Goal: Task Accomplishment & Management: Complete application form

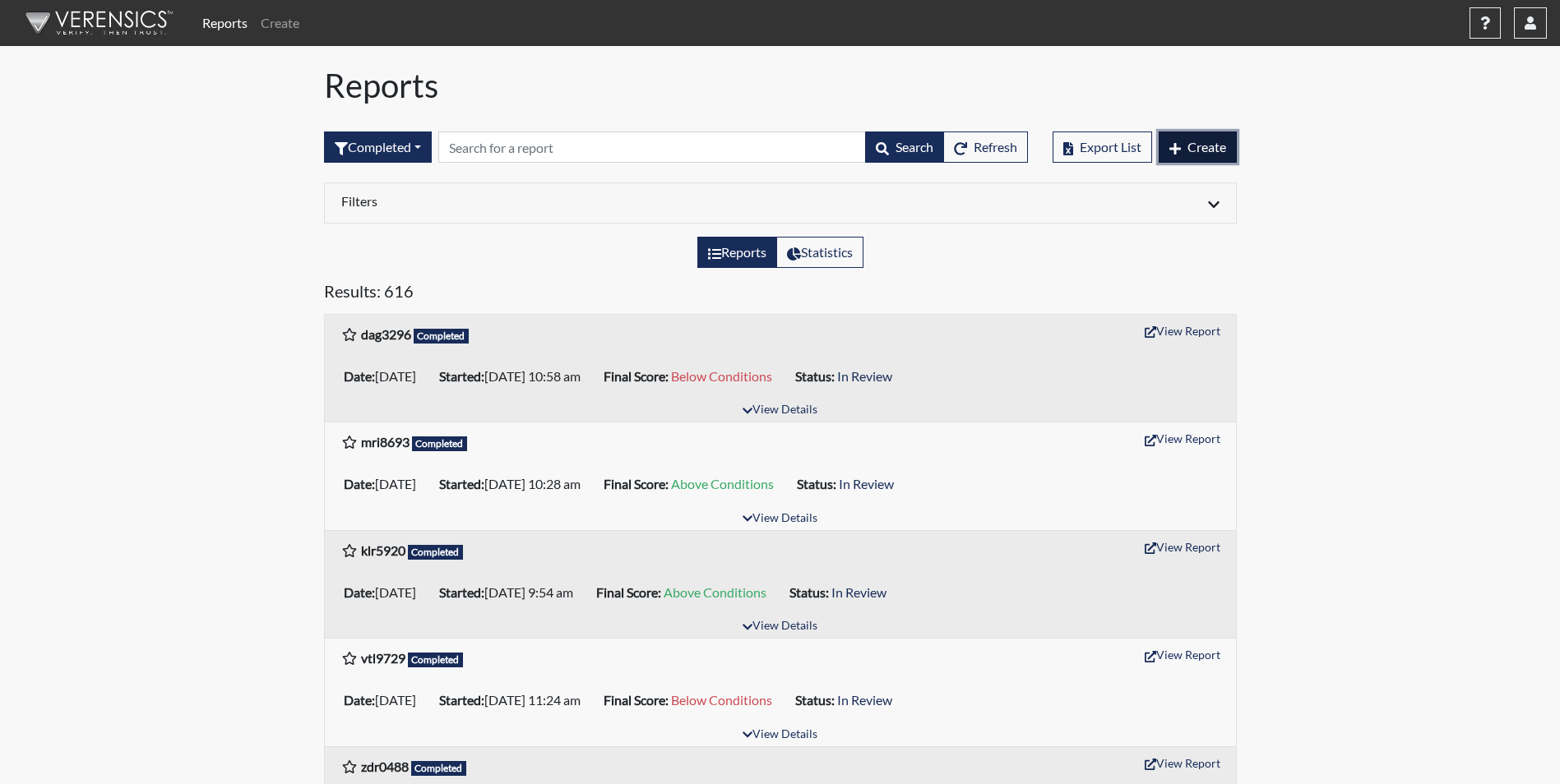
click at [1215, 148] on span "Create" at bounding box center [1207, 147] width 39 height 15
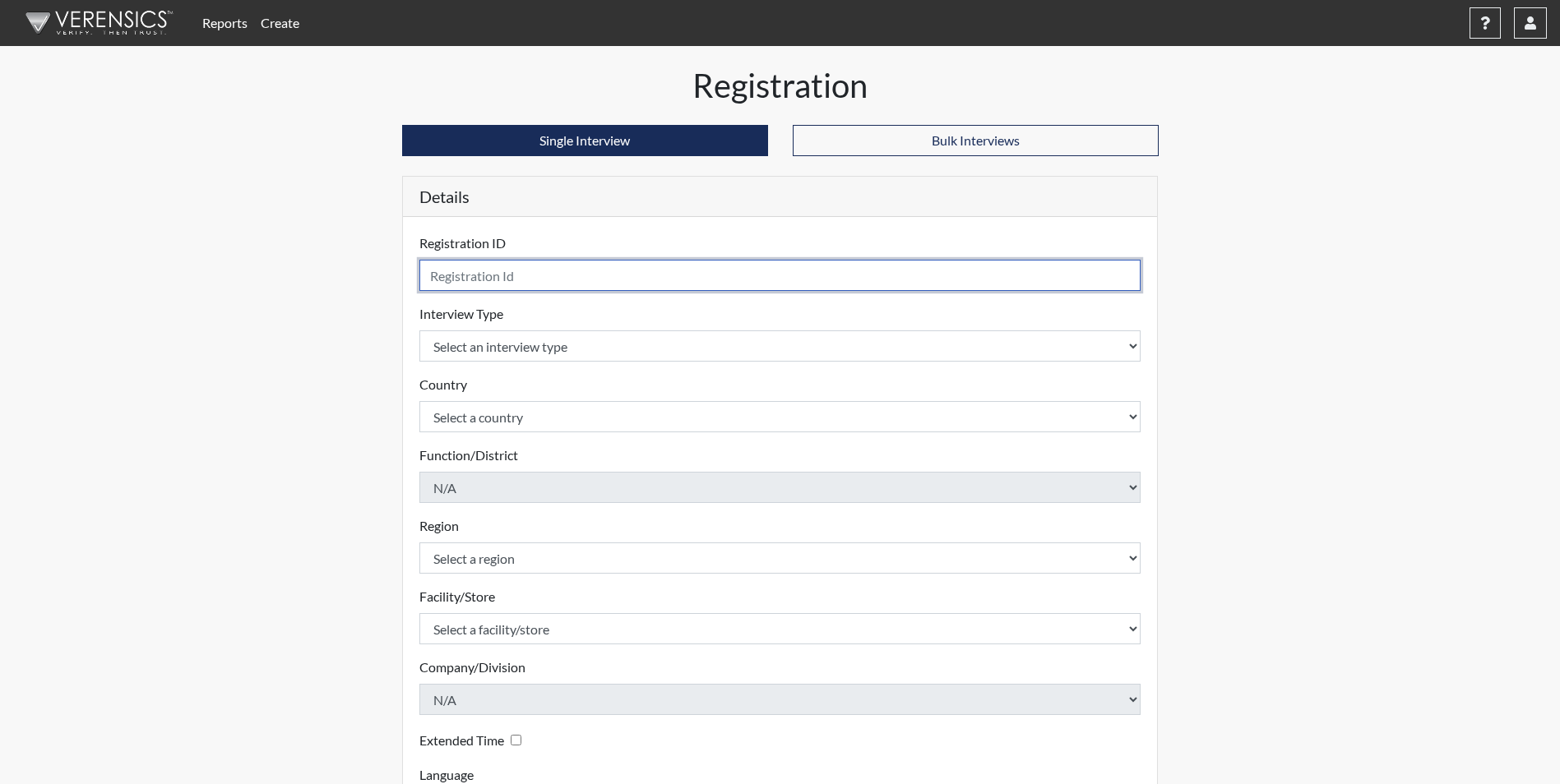
click at [563, 278] on input "text" at bounding box center [780, 275] width 722 height 31
type input "djj6918"
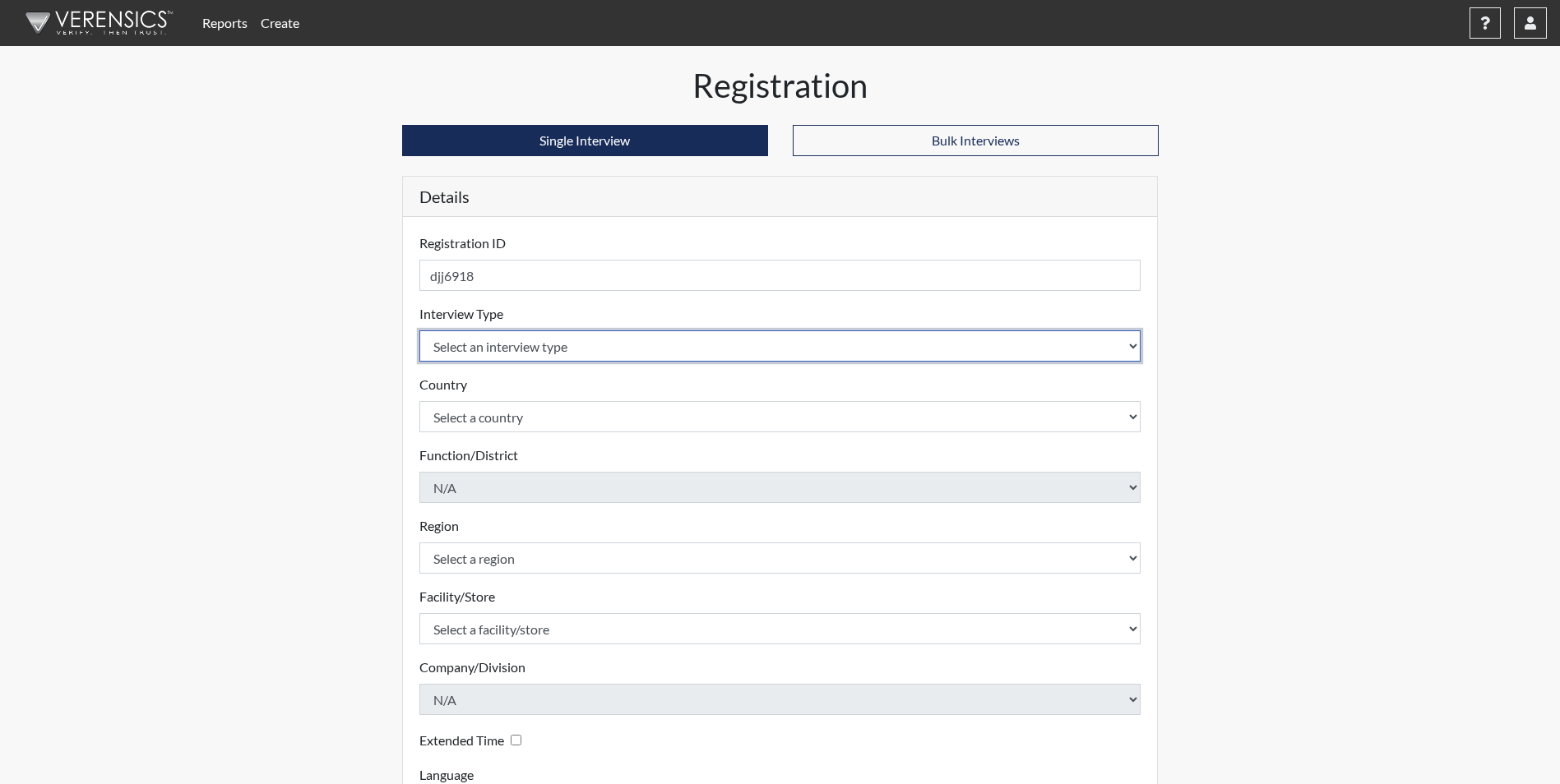
click at [517, 355] on select "Select an interview type Corrections Pre-Employment" at bounding box center [780, 345] width 722 height 31
select select "ff733e93-e1bf-11ea-9c9f-0eff0cf7eb8f"
click at [419, 330] on select "Select an interview type Corrections Pre-Employment" at bounding box center [780, 345] width 722 height 31
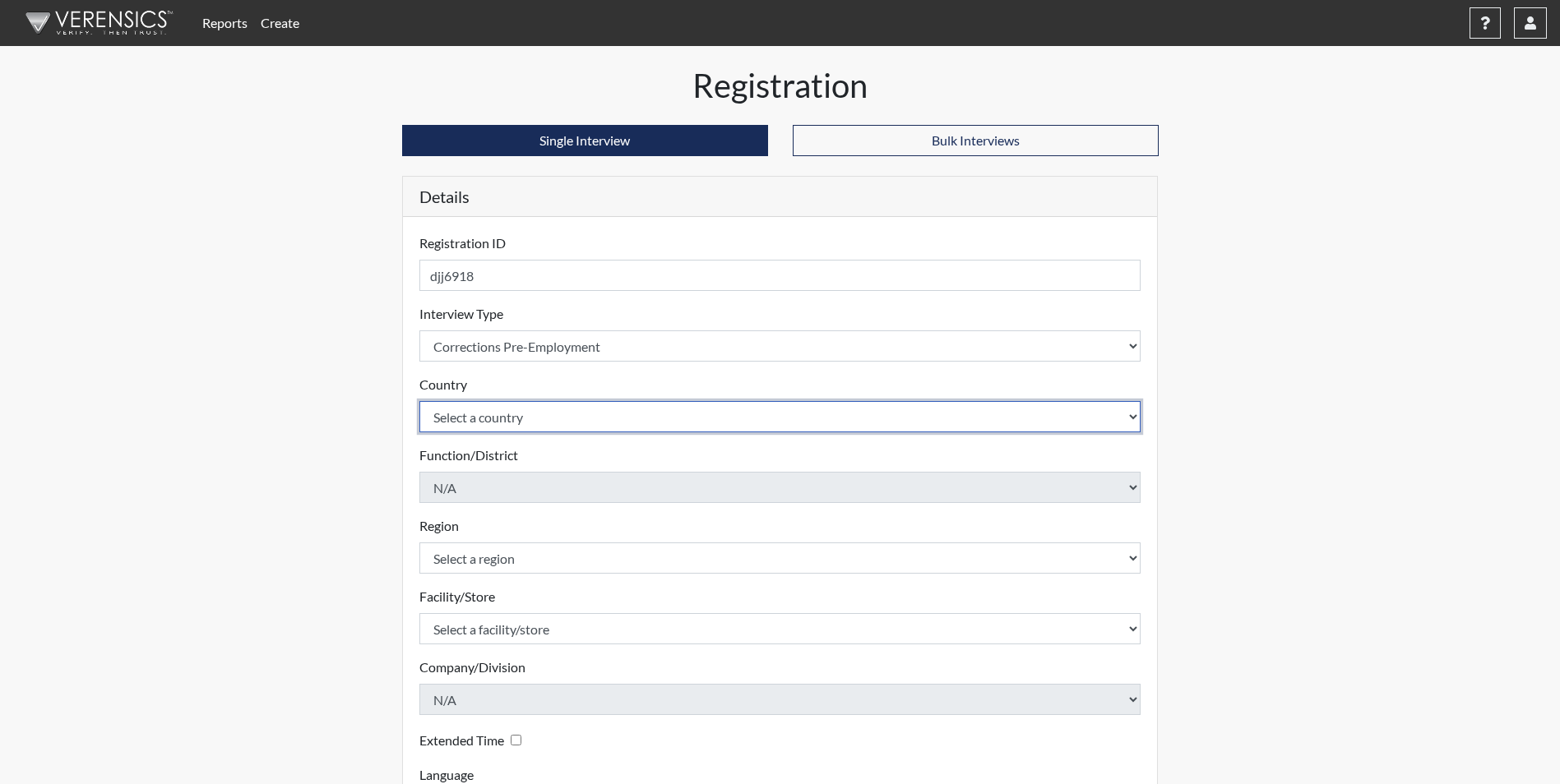
click at [476, 414] on select "Select a country [GEOGRAPHIC_DATA] [GEOGRAPHIC_DATA]" at bounding box center [780, 417] width 722 height 31
select select "united-states-of-[GEOGRAPHIC_DATA]"
click at [419, 401] on select "Select a country [GEOGRAPHIC_DATA] [GEOGRAPHIC_DATA]" at bounding box center [780, 417] width 722 height 31
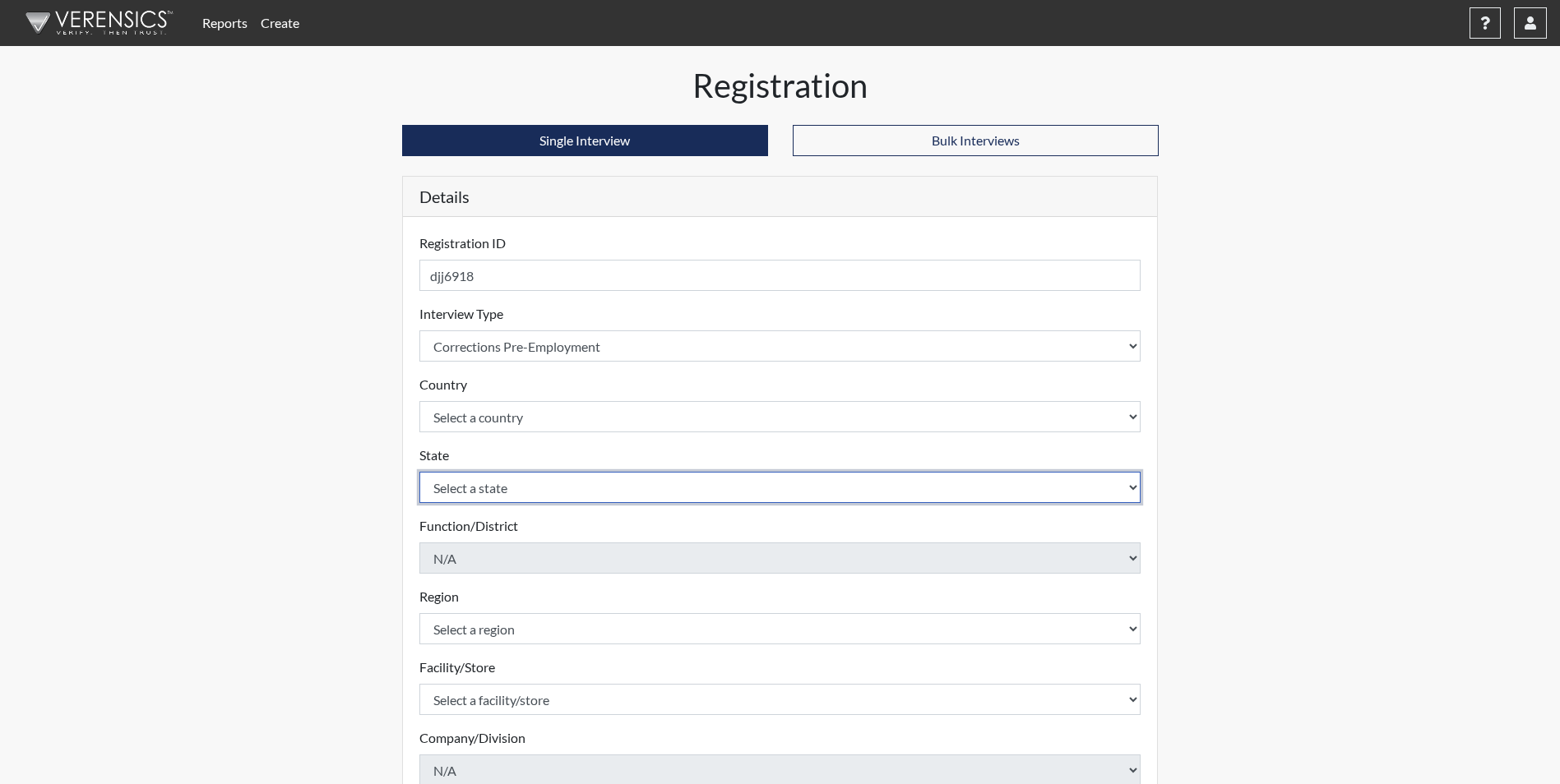
click at [494, 493] on select "Select a state [US_STATE] [US_STATE] [US_STATE] [US_STATE] [US_STATE] [US_STATE…" at bounding box center [780, 487] width 722 height 31
select select "GA"
click at [419, 472] on select "Select a state [US_STATE] [US_STATE] [US_STATE] [US_STATE] [US_STATE] [US_STATE…" at bounding box center [780, 487] width 722 height 31
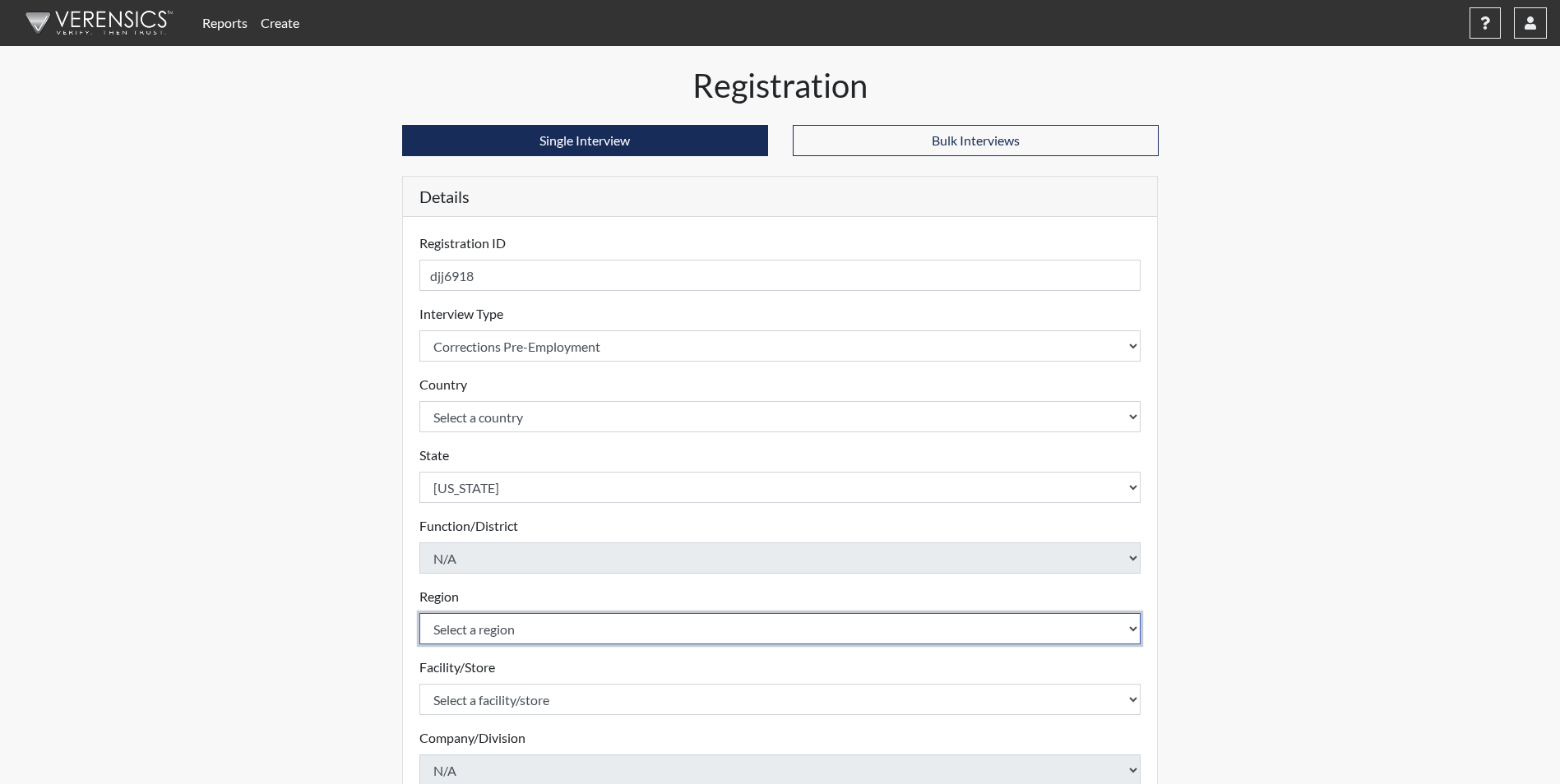
click at [508, 626] on select "Select a region [GEOGRAPHIC_DATA]" at bounding box center [780, 629] width 722 height 31
select select "51976826-f18e-4b67-8d3b-b0a0fa2f97ff"
click at [419, 613] on select "Select a region [GEOGRAPHIC_DATA]" at bounding box center [780, 629] width 722 height 31
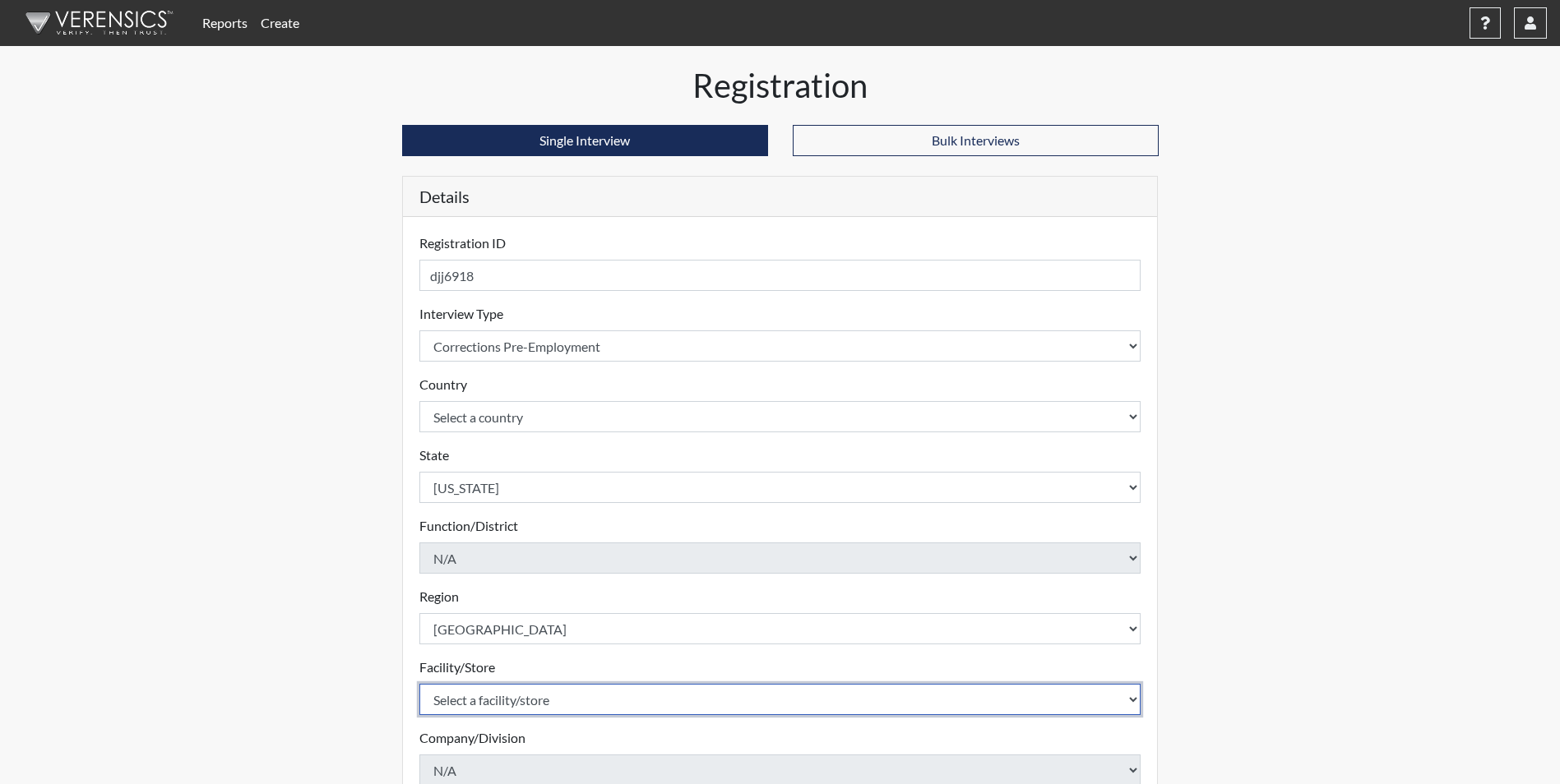
click at [492, 698] on select "Select a facility/store [PERSON_NAME] [PERSON_NAME] PSATC" at bounding box center [780, 699] width 722 height 31
select select "2bf4b575-5263-4093-9a0c-a4d6e4f1d94a"
click at [419, 684] on select "Select a facility/store [PERSON_NAME] [PERSON_NAME] PSATC" at bounding box center [780, 699] width 722 height 31
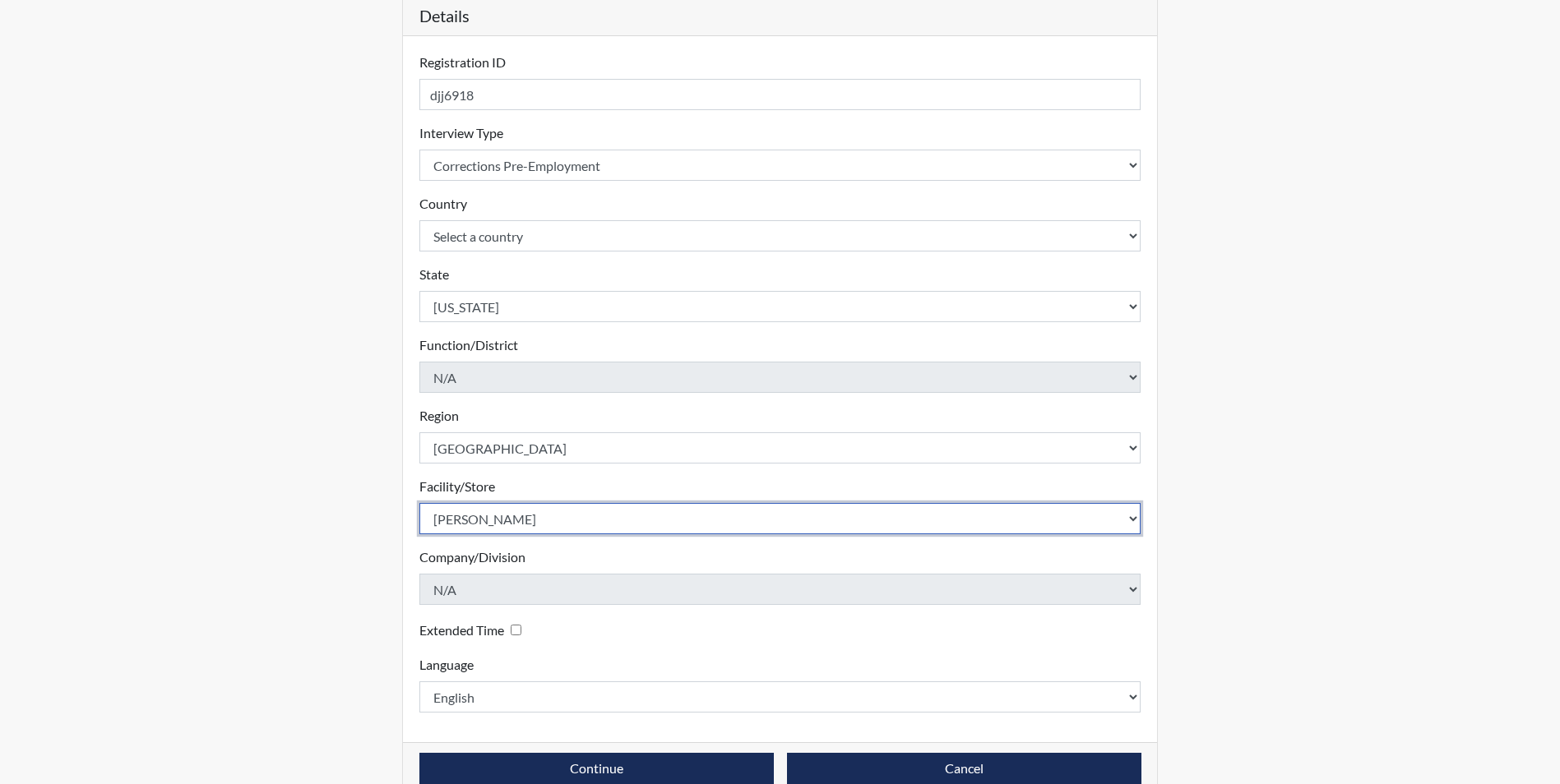
scroll to position [211, 0]
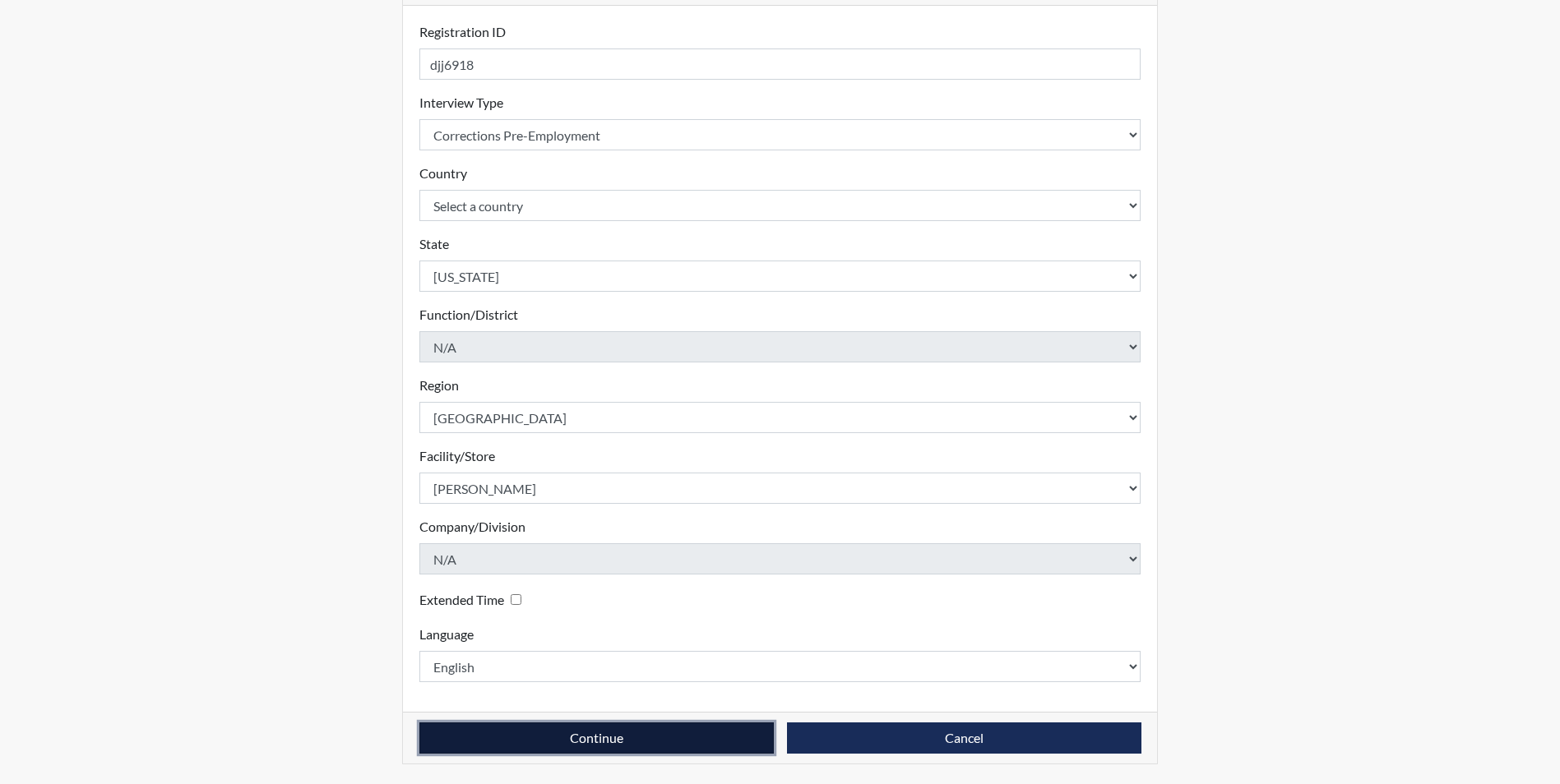
click at [586, 745] on button "Continue" at bounding box center [597, 738] width 355 height 31
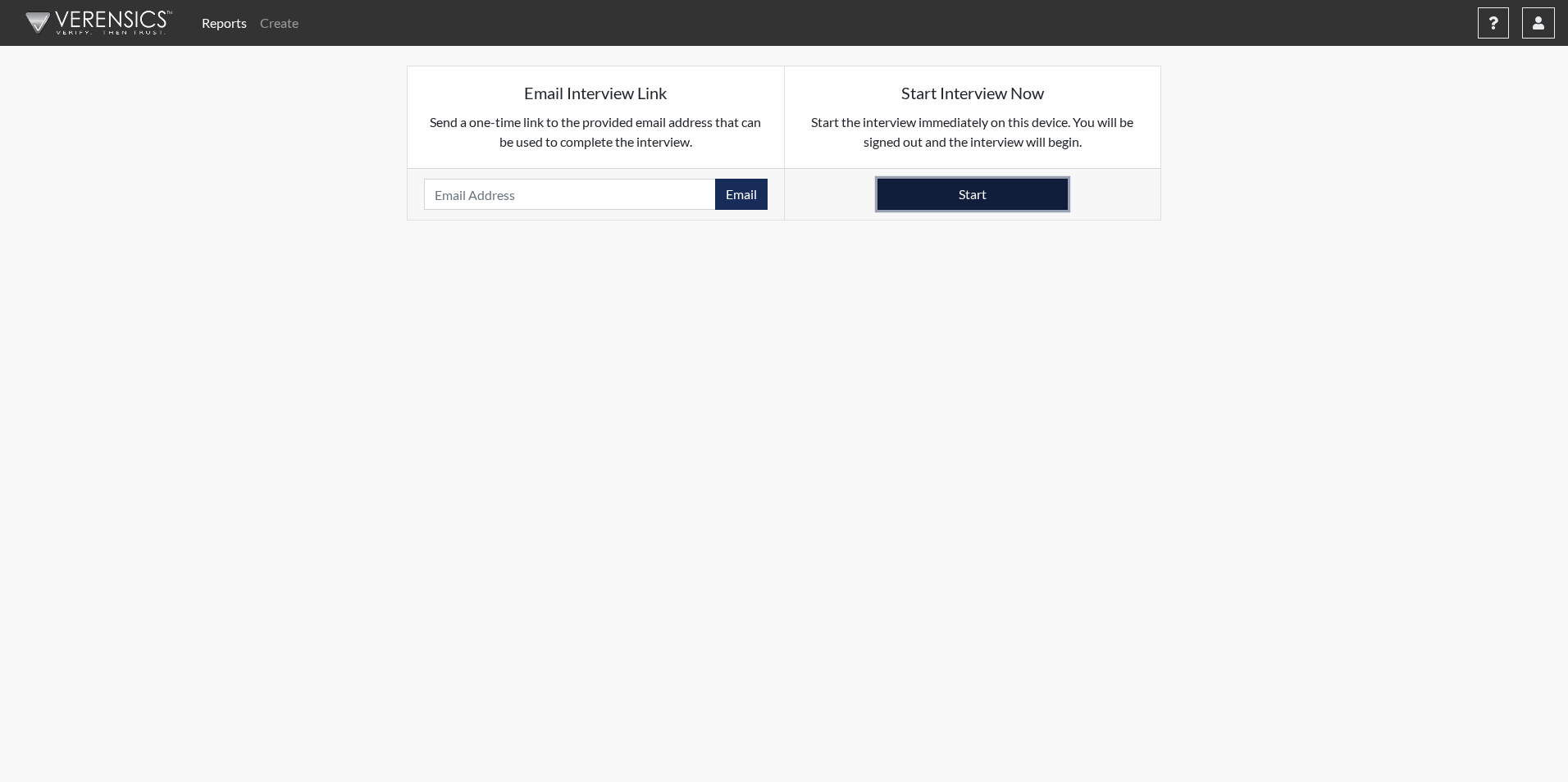
click at [1002, 204] on button "Start" at bounding box center [973, 194] width 190 height 31
